Goal: Find contact information: Find contact information

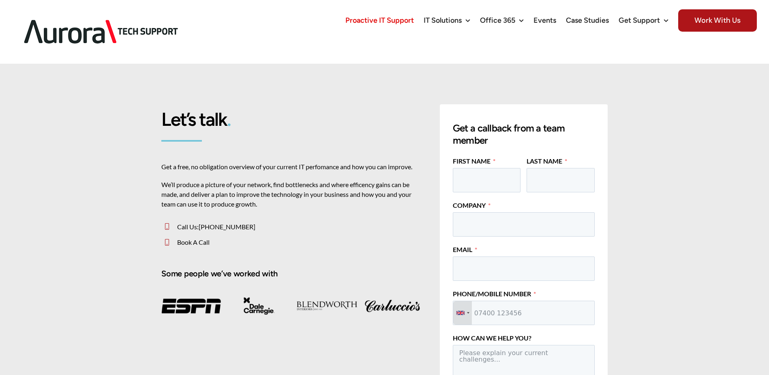
drag, startPoint x: 380, startPoint y: 10, endPoint x: 377, endPoint y: 22, distance: 12.9
click at [380, 10] on link "Proactive IT Support" at bounding box center [379, 20] width 69 height 41
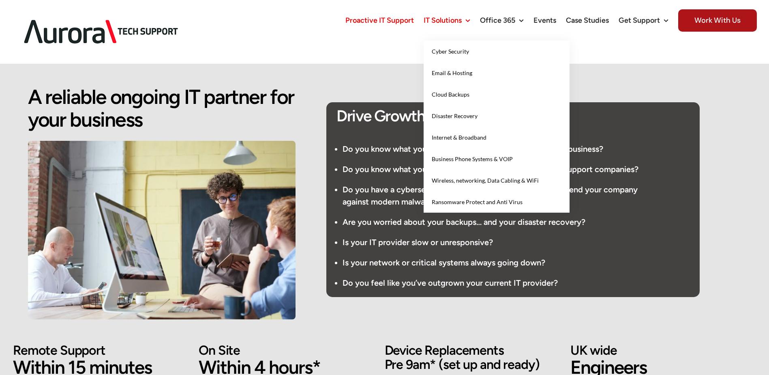
click at [460, 17] on span "IT Solutions" at bounding box center [443, 20] width 38 height 7
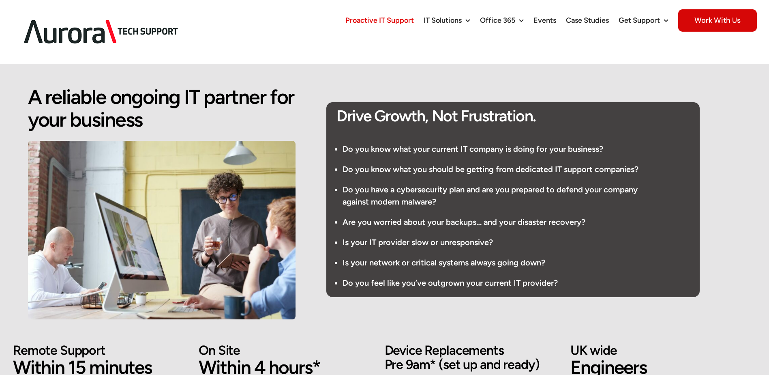
click at [733, 20] on span "Work With Us" at bounding box center [717, 20] width 79 height 22
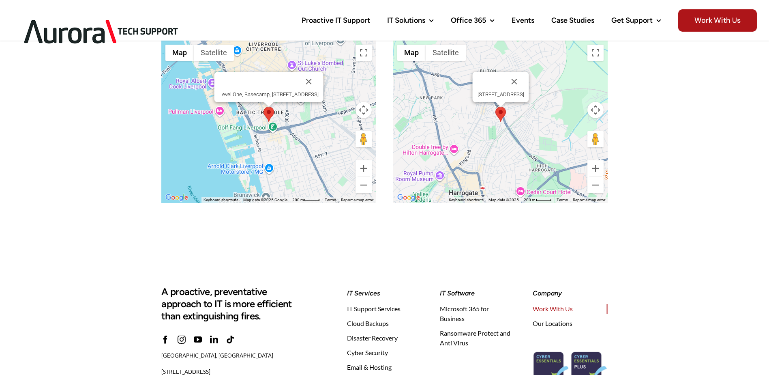
scroll to position [1054, 0]
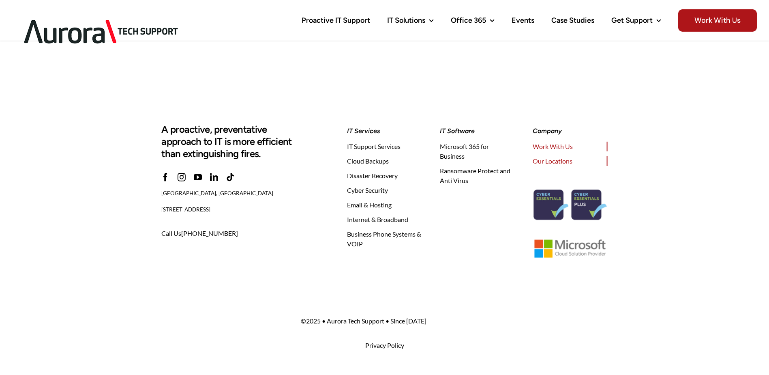
click at [559, 159] on span "Our Locations" at bounding box center [553, 161] width 40 height 10
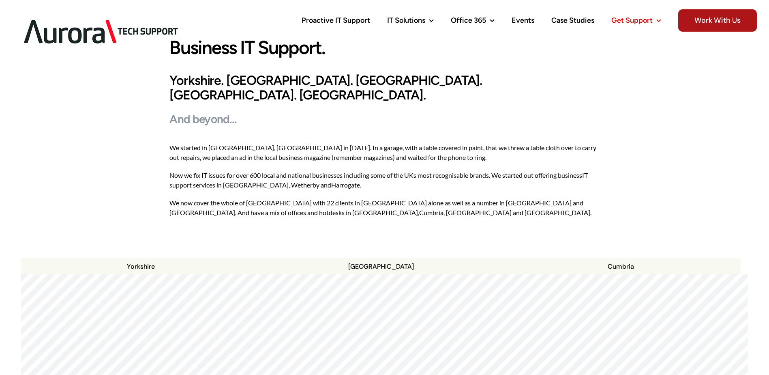
scroll to position [41, 0]
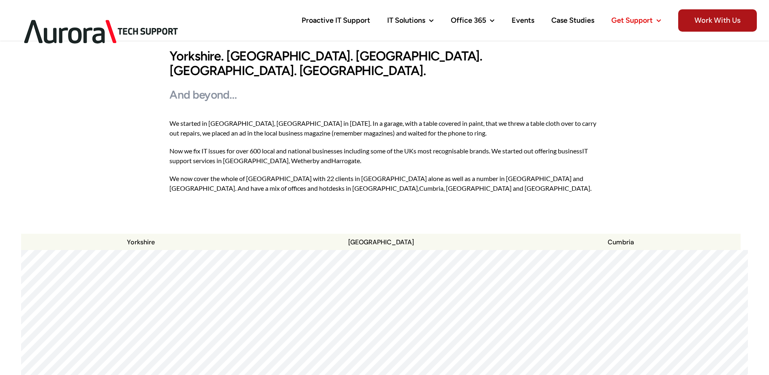
click at [387, 23] on li "Proactive IT Support" at bounding box center [345, 20] width 86 height 41
click at [62, 28] on img at bounding box center [101, 31] width 178 height 51
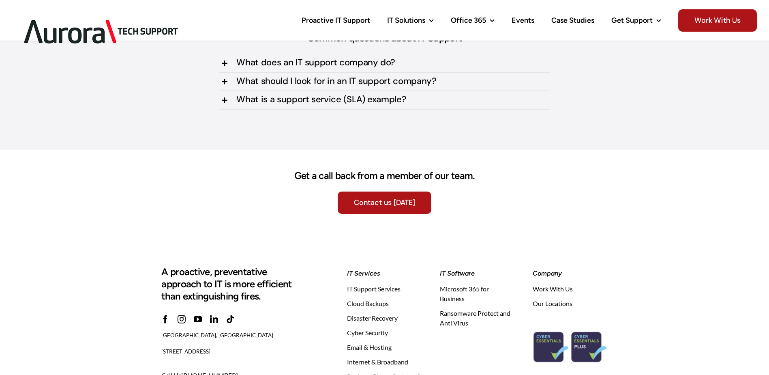
scroll to position [2433, 0]
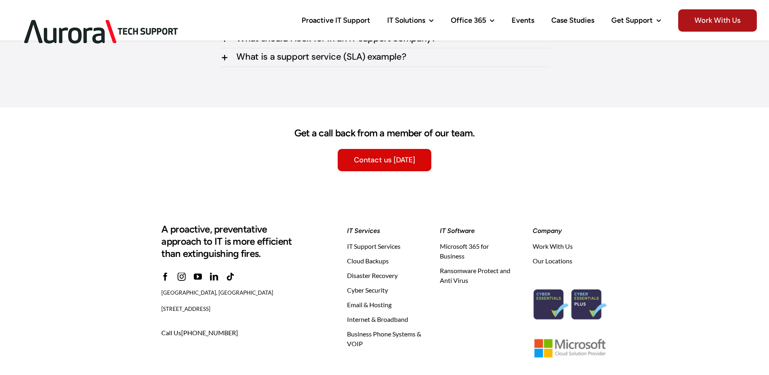
click at [375, 160] on span "Contact us Today" at bounding box center [384, 160] width 61 height 9
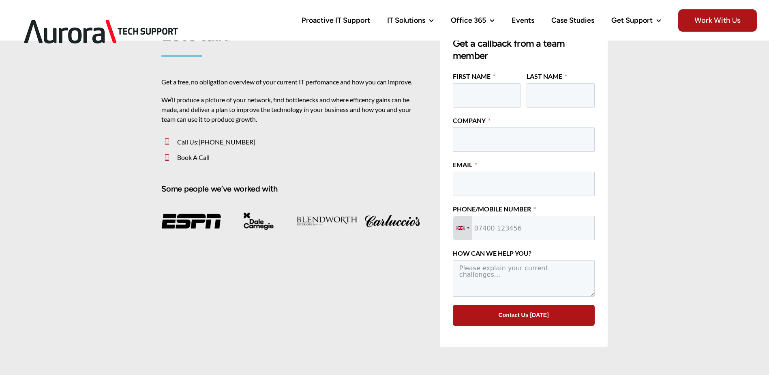
scroll to position [122, 0]
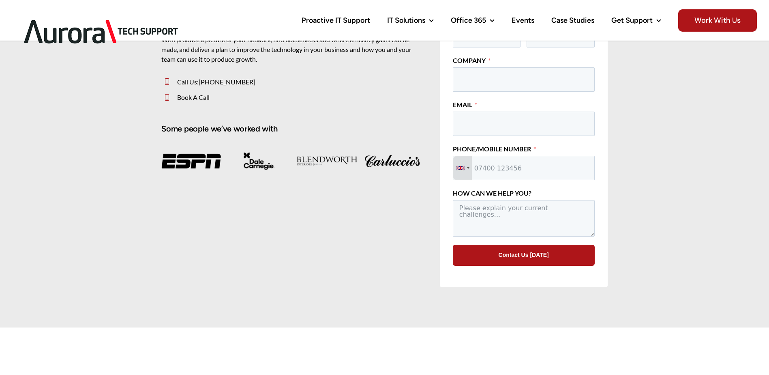
drag, startPoint x: 544, startPoint y: 262, endPoint x: 411, endPoint y: 254, distance: 134.0
click at [411, 254] on div "Let’s talk . Get a free, no obligation overview of your current IT perfomance a…" at bounding box center [385, 122] width 464 height 343
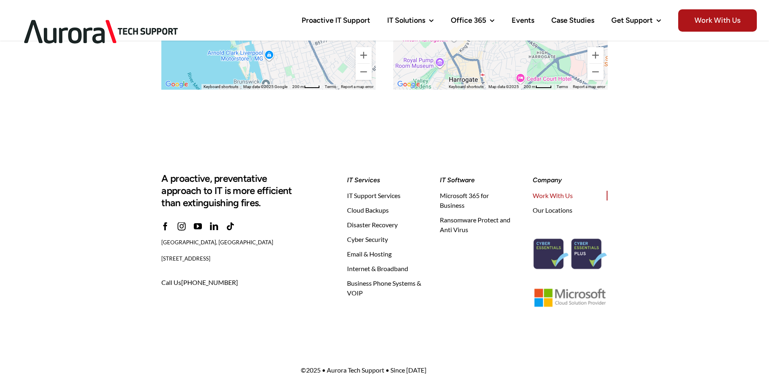
scroll to position [1076, 0]
